Goal: Information Seeking & Learning: Learn about a topic

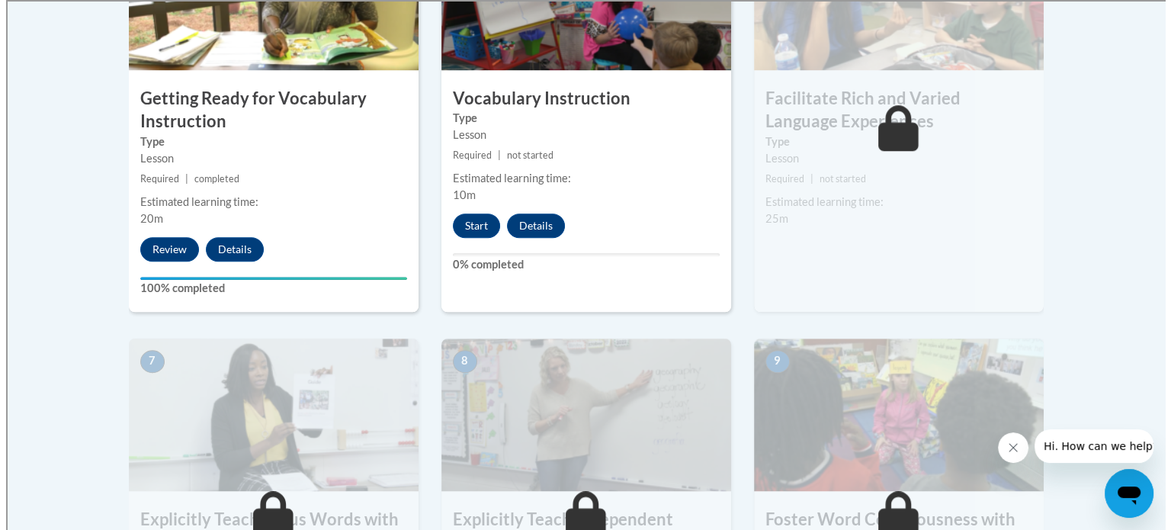
scroll to position [1016, 0]
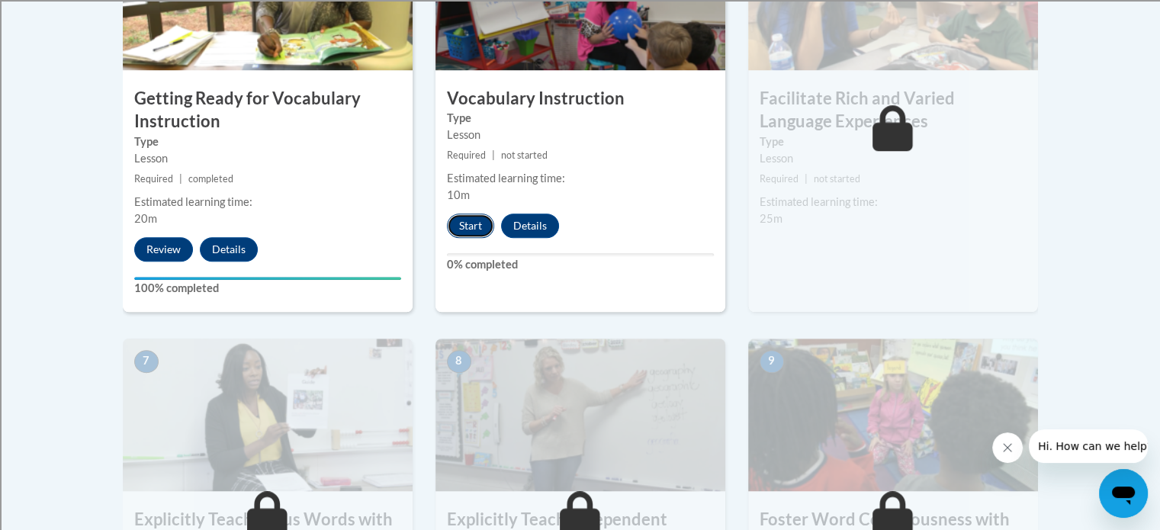
click at [481, 222] on button "Start" at bounding box center [470, 225] width 47 height 24
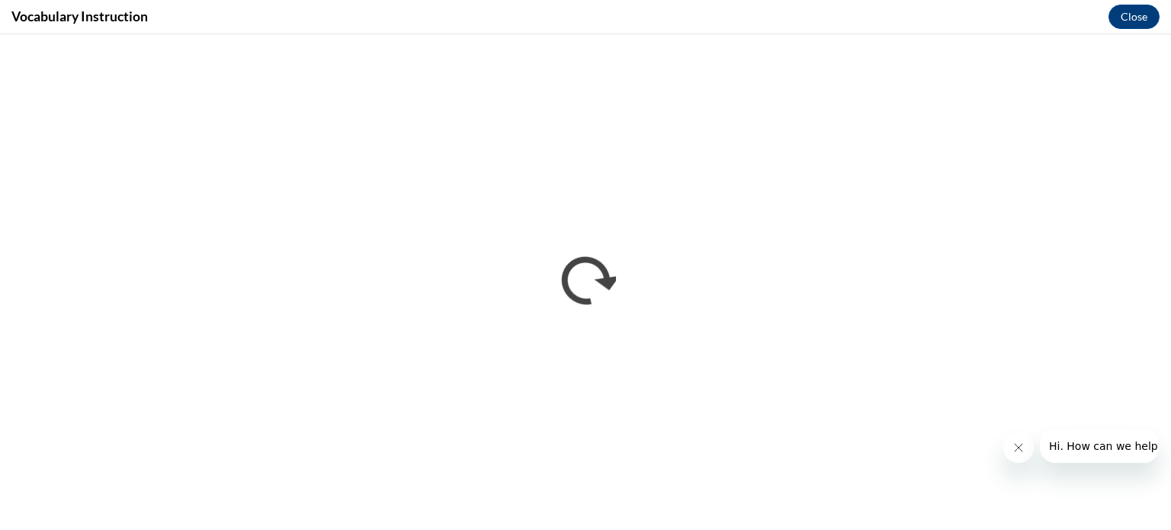
scroll to position [0, 0]
